Goal: Task Accomplishment & Management: Complete application form

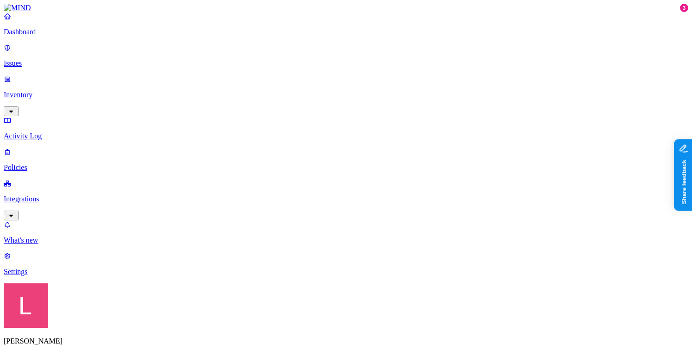
click at [57, 163] on p "Policies" at bounding box center [346, 167] width 684 height 8
click at [312, 213] on label "Groups" at bounding box center [301, 209] width 22 height 8
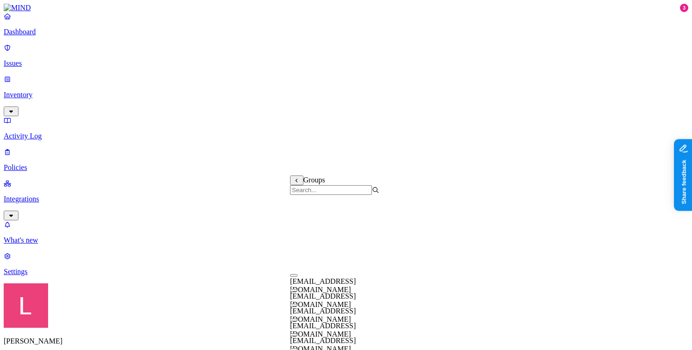
scroll to position [0, 0]
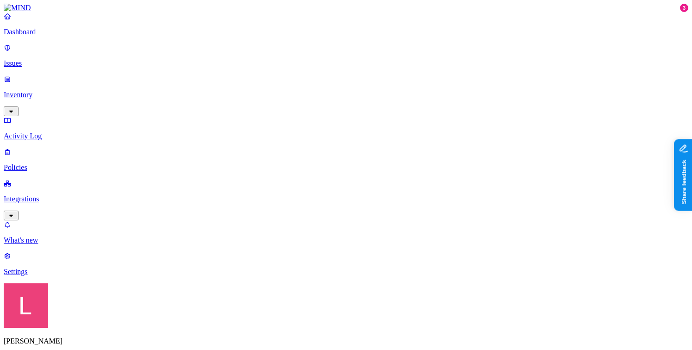
click at [307, 198] on label "Users" at bounding box center [298, 194] width 17 height 8
click at [24, 244] on link "What's new" at bounding box center [346, 232] width 684 height 24
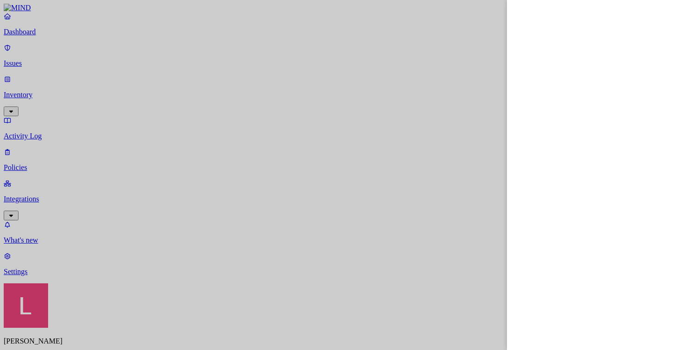
click at [490, 142] on div at bounding box center [346, 175] width 692 height 350
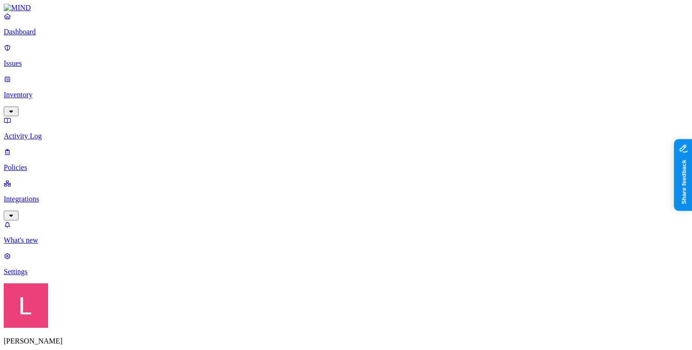
click at [307, 198] on label "Users" at bounding box center [298, 194] width 17 height 8
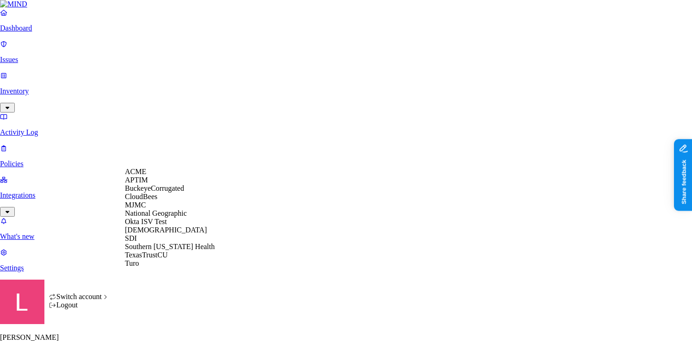
click at [164, 217] on span "National Geographic" at bounding box center [156, 213] width 62 height 8
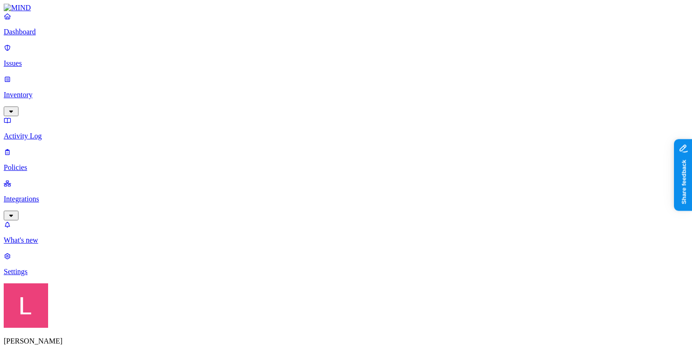
click at [307, 267] on label "Users" at bounding box center [298, 263] width 17 height 8
click at [64, 195] on p "Integrations" at bounding box center [346, 199] width 684 height 8
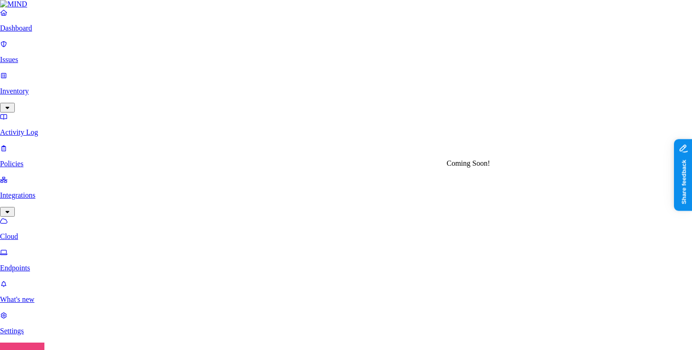
scroll to position [320, 0]
